Goal: Check status: Check status

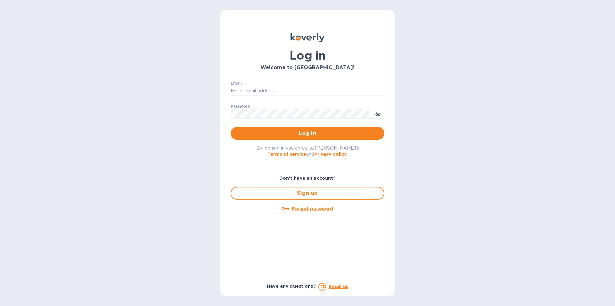
click at [252, 82] on div "Email ​" at bounding box center [308, 92] width 154 height 23
click at [251, 97] on p "​" at bounding box center [308, 99] width 154 height 7
click at [250, 90] on input "Email" at bounding box center [308, 91] width 154 height 10
type input "glen@gemhooray.com"
click at [298, 135] on span "Log in" at bounding box center [308, 133] width 144 height 8
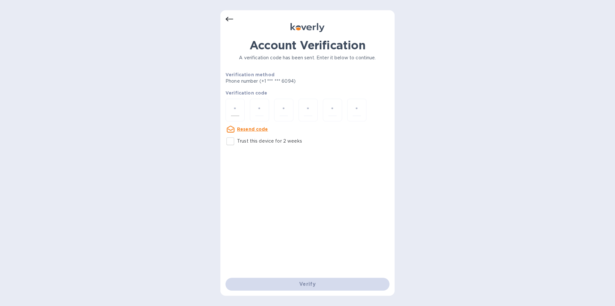
click at [238, 111] on input "number" at bounding box center [235, 110] width 8 height 12
type input "1"
type input "0"
type input "2"
type input "6"
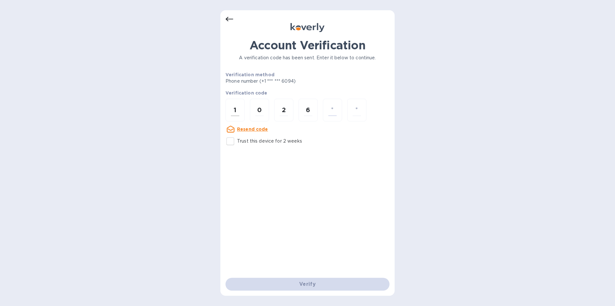
type input "3"
type input "7"
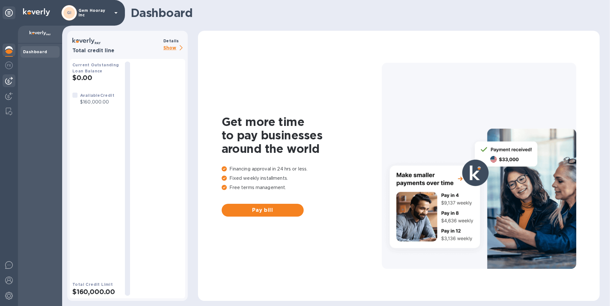
click at [9, 79] on img at bounding box center [9, 81] width 8 height 8
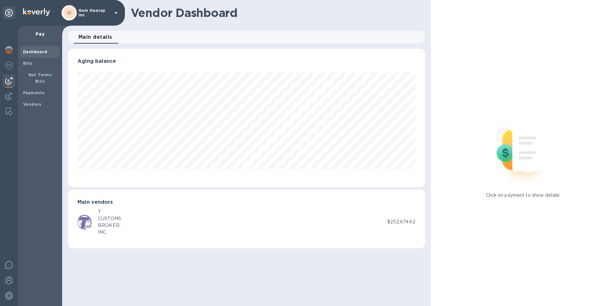
scroll to position [138, 357]
click at [41, 66] on span "Bills" at bounding box center [40, 63] width 34 height 6
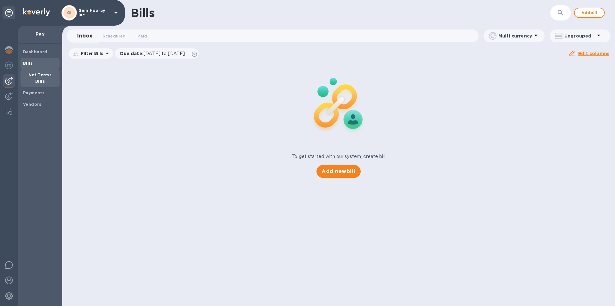
click at [29, 70] on div "Net Terms Bills" at bounding box center [40, 78] width 39 height 18
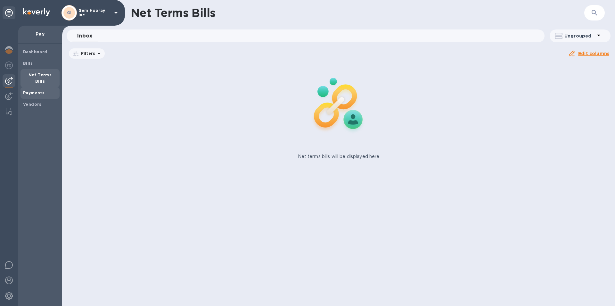
click at [30, 90] on span "Payments" at bounding box center [33, 93] width 21 height 6
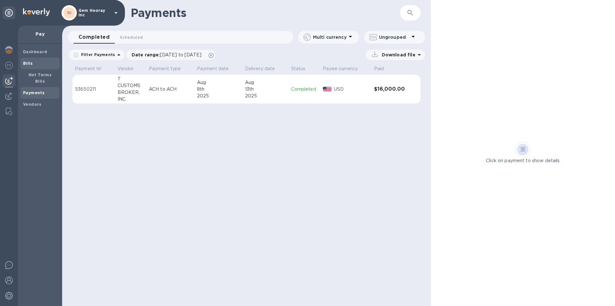
click at [39, 62] on span "Bills" at bounding box center [40, 63] width 34 height 6
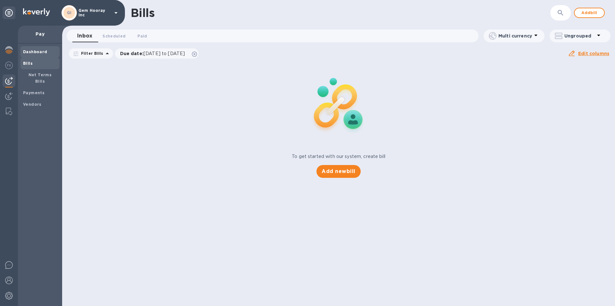
click at [40, 49] on span "Dashboard" at bounding box center [35, 52] width 24 height 6
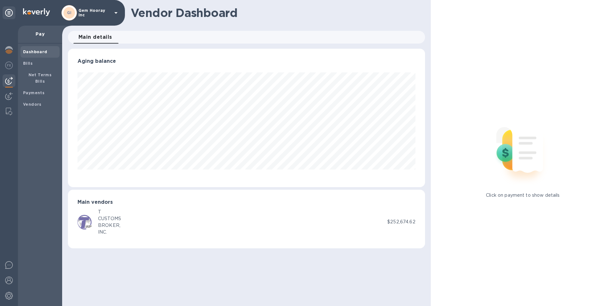
scroll to position [138, 357]
click at [8, 54] on img at bounding box center [9, 50] width 8 height 8
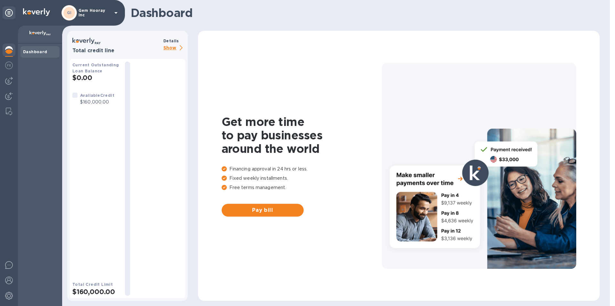
click at [95, 13] on p "Gem Hooray Inc" at bounding box center [95, 12] width 32 height 9
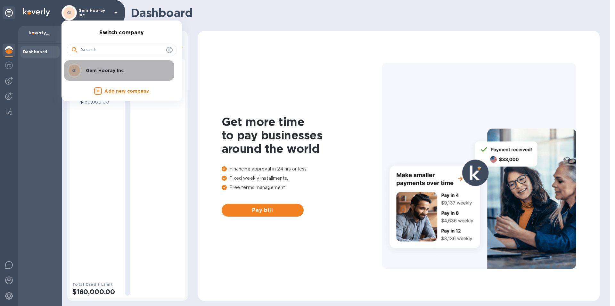
click at [101, 70] on p "Gem Hooray Inc" at bounding box center [126, 70] width 81 height 6
